Goal: Task Accomplishment & Management: Use online tool/utility

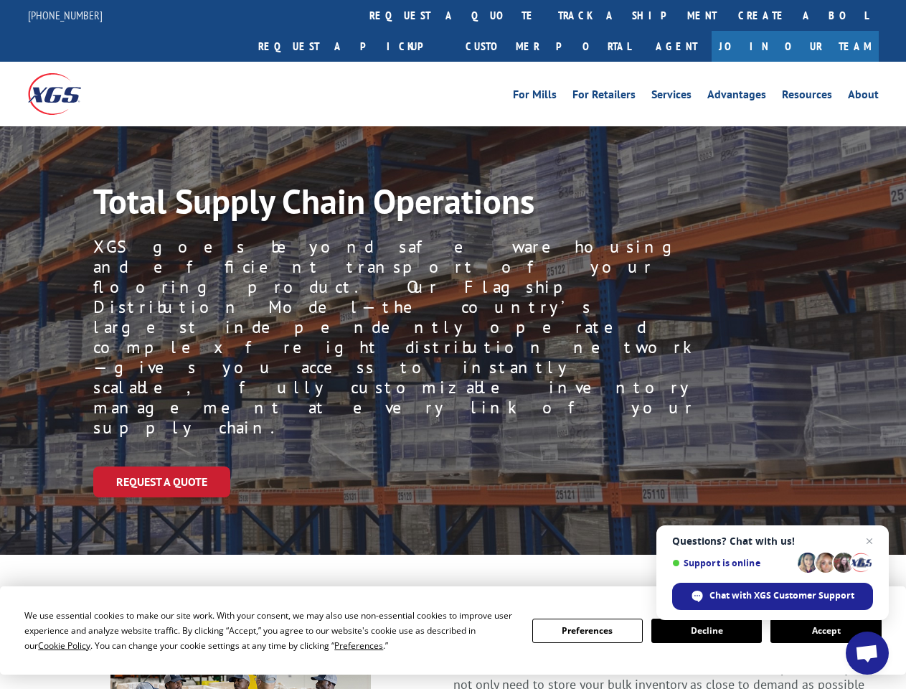
click at [453, 466] on div "Request a Quote" at bounding box center [499, 481] width 813 height 31
click at [50, 645] on span "Cookie Policy" at bounding box center [64, 645] width 52 height 12
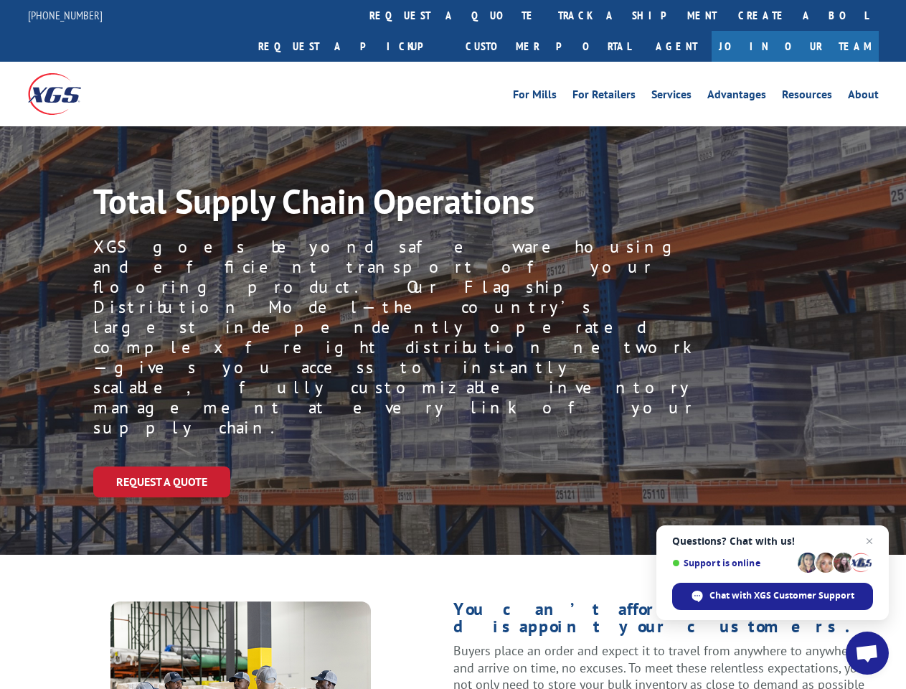
click at [453, 466] on div "Request a Quote" at bounding box center [499, 481] width 813 height 31
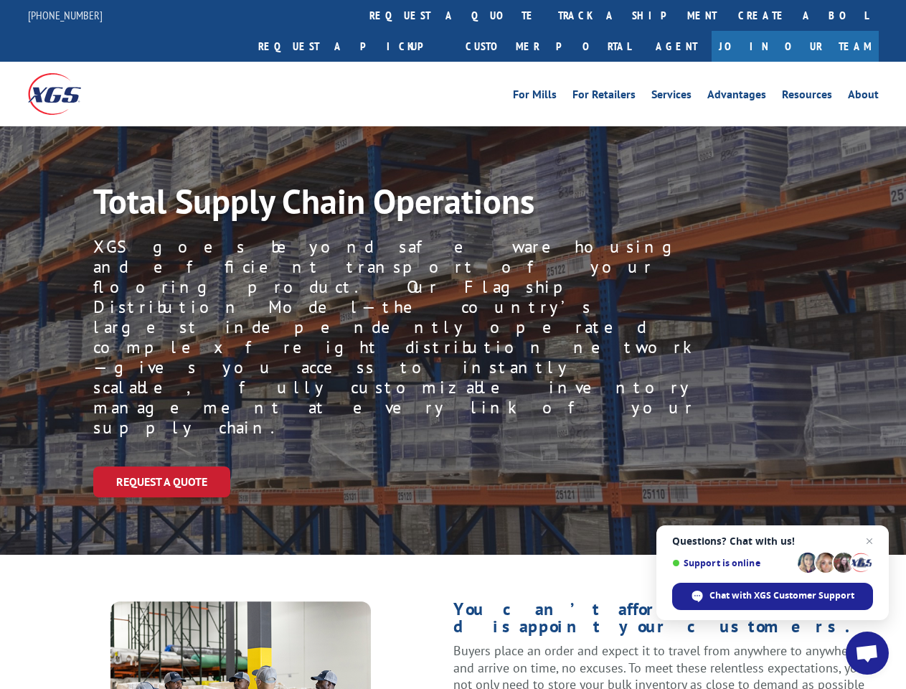
click at [547, 15] on link "track a shipment" at bounding box center [637, 15] width 180 height 31
click at [0, 0] on div "Track Shipment Enter your information below to track your shipment(s). Select c…" at bounding box center [0, 0] width 0 height 0
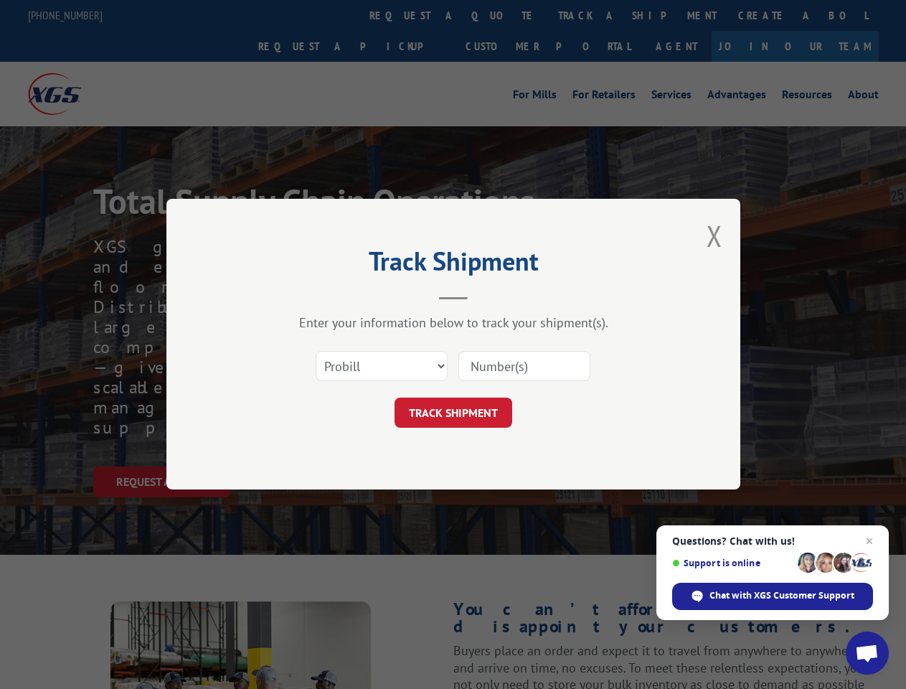
click at [590, 15] on div "Track Shipment Enter your information below to track your shipment(s). Select c…" at bounding box center [453, 344] width 906 height 689
